Goal: Task Accomplishment & Management: Use online tool/utility

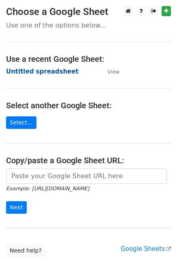
click at [55, 70] on strong "Untitled spreadsheet" at bounding box center [42, 71] width 72 height 7
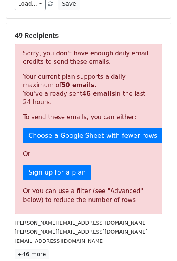
scroll to position [130, 0]
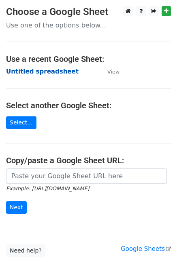
click at [61, 73] on strong "Untitled spreadsheet" at bounding box center [42, 71] width 72 height 7
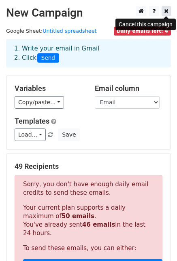
click at [164, 14] on icon at bounding box center [166, 11] width 4 height 6
